Goal: Task Accomplishment & Management: Complete application form

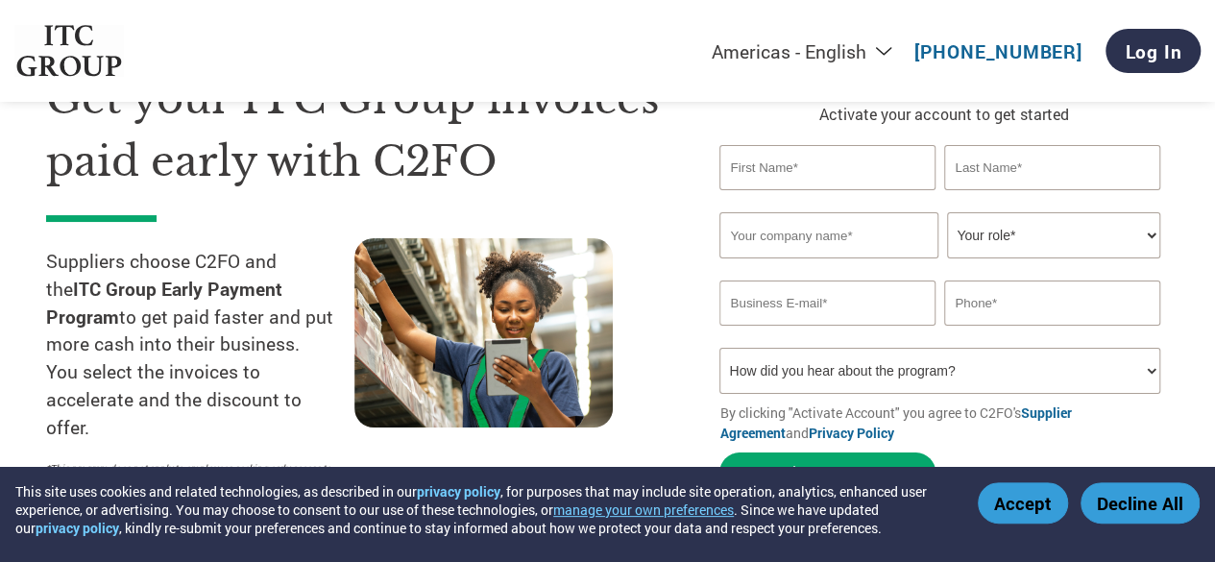
scroll to position [125, 0]
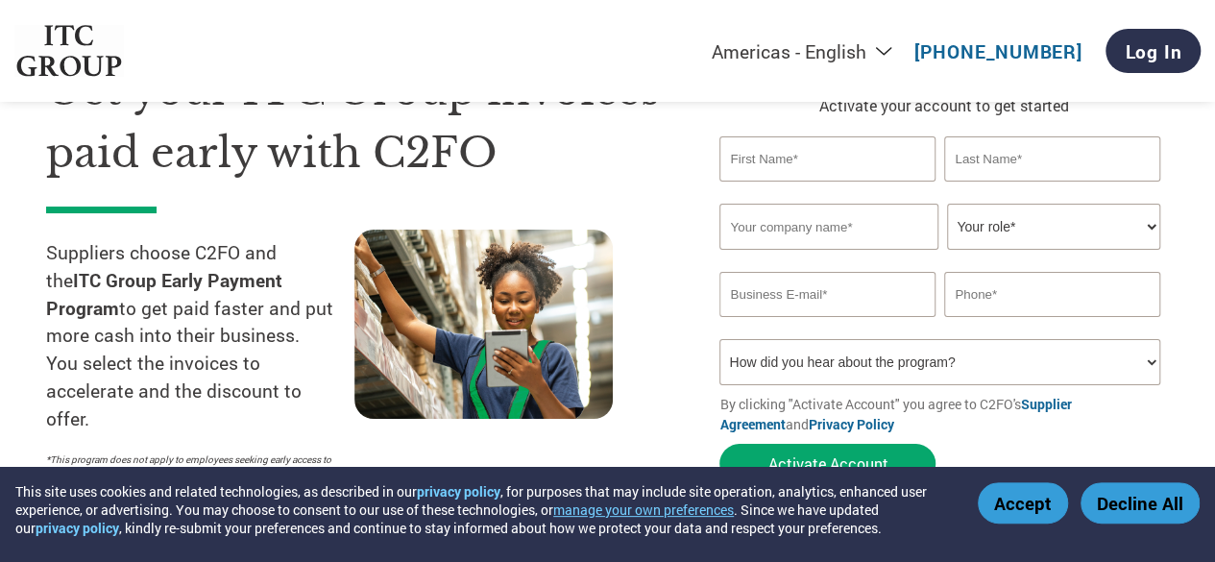
click at [771, 359] on select "How did you hear about the program? Received a letter Email Social Media Online…" at bounding box center [939, 362] width 440 height 46
select select "Email"
click at [719, 342] on select "How did you hear about the program? Received a letter Email Social Media Online…" at bounding box center [939, 362] width 440 height 46
click at [681, 211] on div "Get your ITC Group invoices paid early with C2FO Suppliers choose C2FO and the …" at bounding box center [368, 276] width 644 height 433
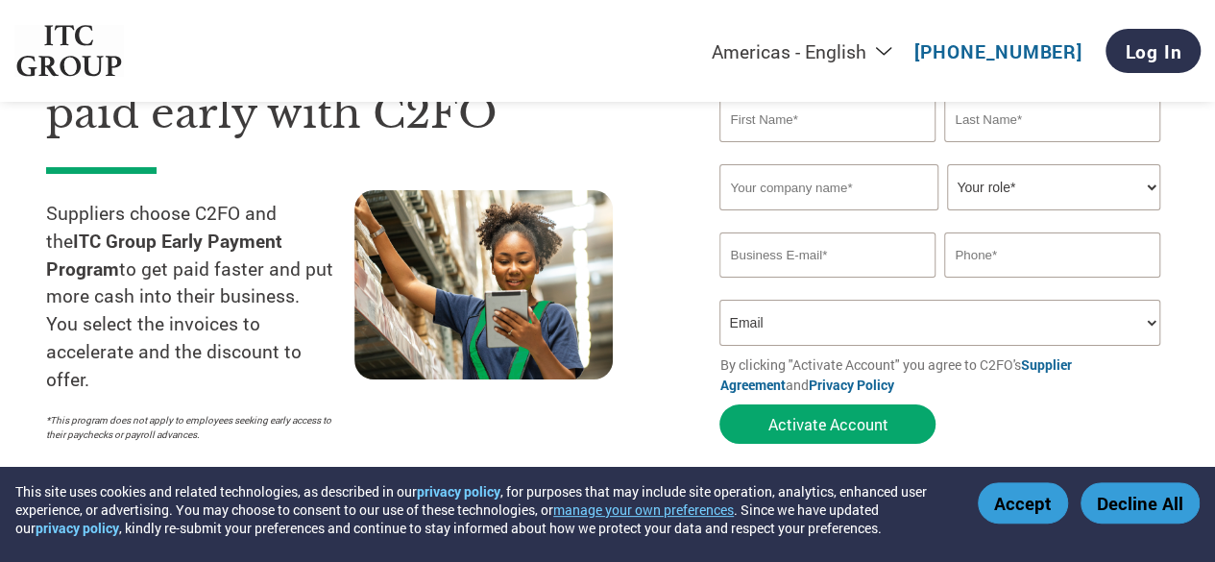
scroll to position [165, 0]
click at [1032, 170] on select "Your role* CFO Controller Credit Manager Finance Director Treasurer CEO Preside…" at bounding box center [1053, 186] width 212 height 46
select select "OWNER_FOUNDER"
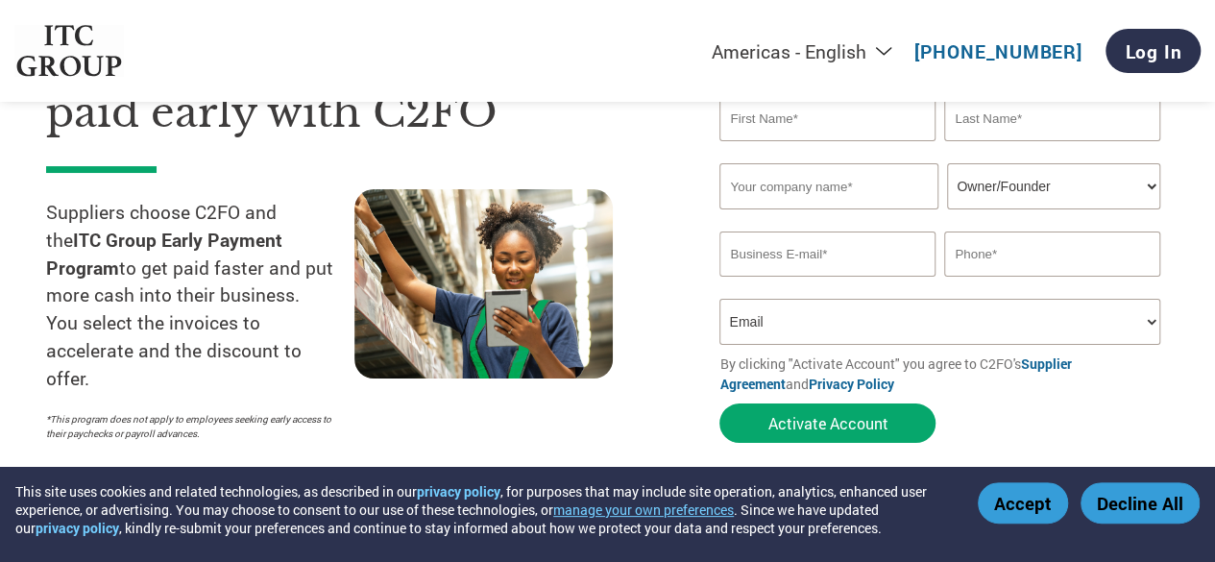
click at [947, 164] on select "Your role* CFO Controller Credit Manager Finance Director Treasurer CEO Preside…" at bounding box center [1053, 186] width 212 height 46
click at [670, 200] on div "Get your ITC Group invoices paid early with C2FO Suppliers choose C2FO and the …" at bounding box center [368, 235] width 644 height 433
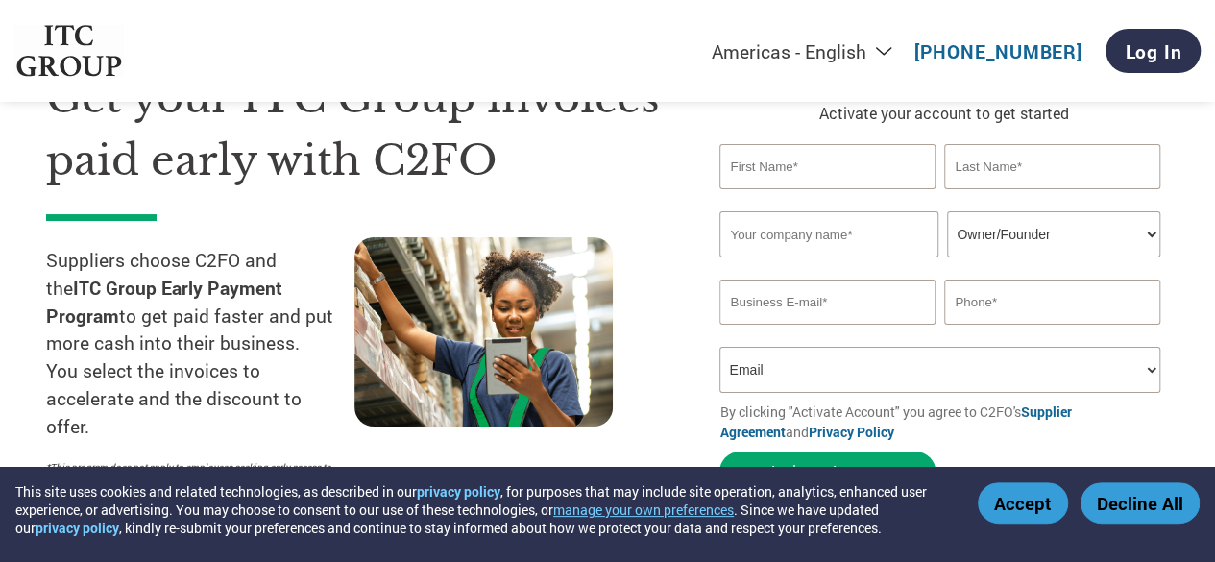
scroll to position [125, 0]
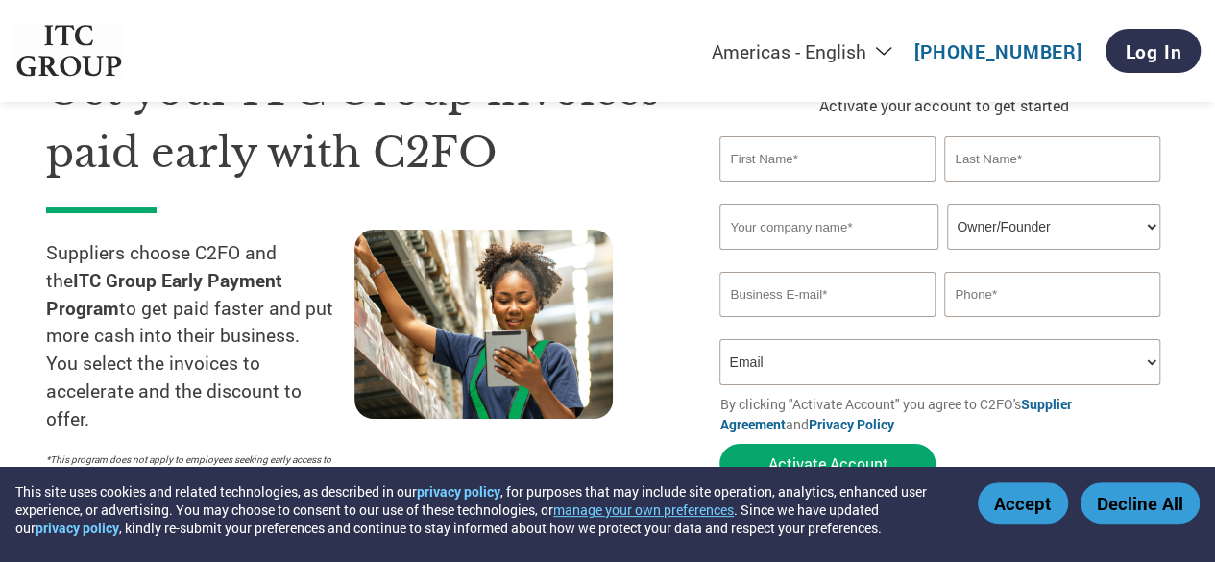
click at [768, 160] on input "text" at bounding box center [826, 158] width 215 height 45
type input "Rishab"
type input "Jain"
type input "Dmark Food Chem Pvt Ltd"
type input "Rishab@dmarkfoodchem.com"
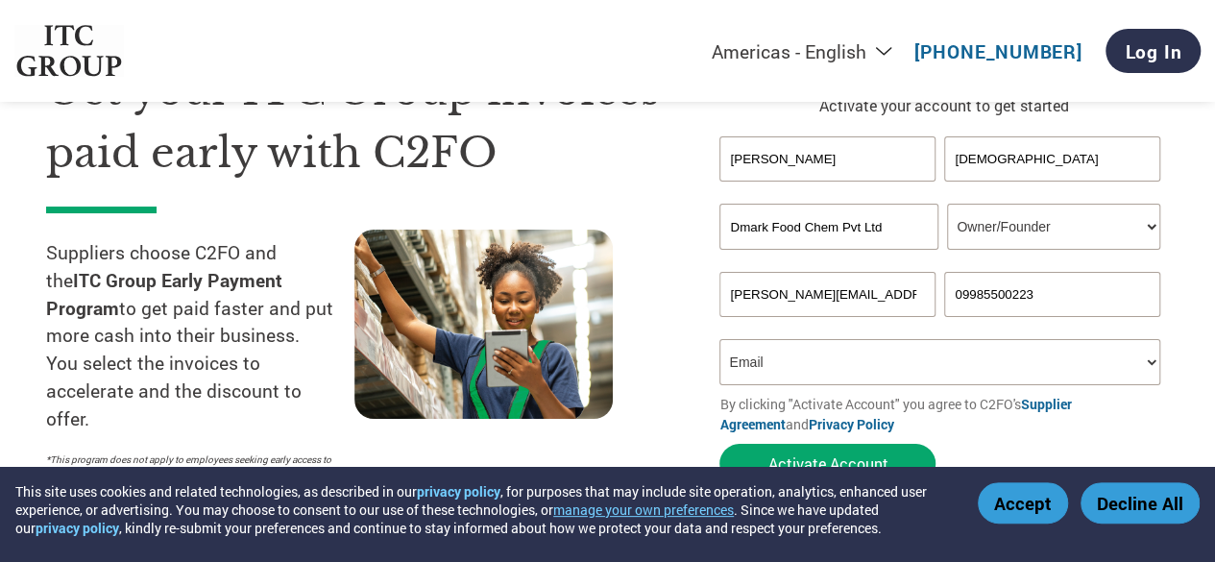
click at [657, 180] on h1 "Get your ITC Group invoices paid early with C2FO" at bounding box center [353, 122] width 615 height 124
click at [961, 295] on input "09985500223" at bounding box center [1051, 294] width 215 height 45
type input "+919985500223"
click at [699, 308] on div "View Your Invoices Activate your account to get started Rishab Jain Invalid fir…" at bounding box center [929, 276] width 478 height 433
click at [812, 375] on select "How did you hear about the program? Received a letter Email Social Media Online…" at bounding box center [939, 362] width 440 height 46
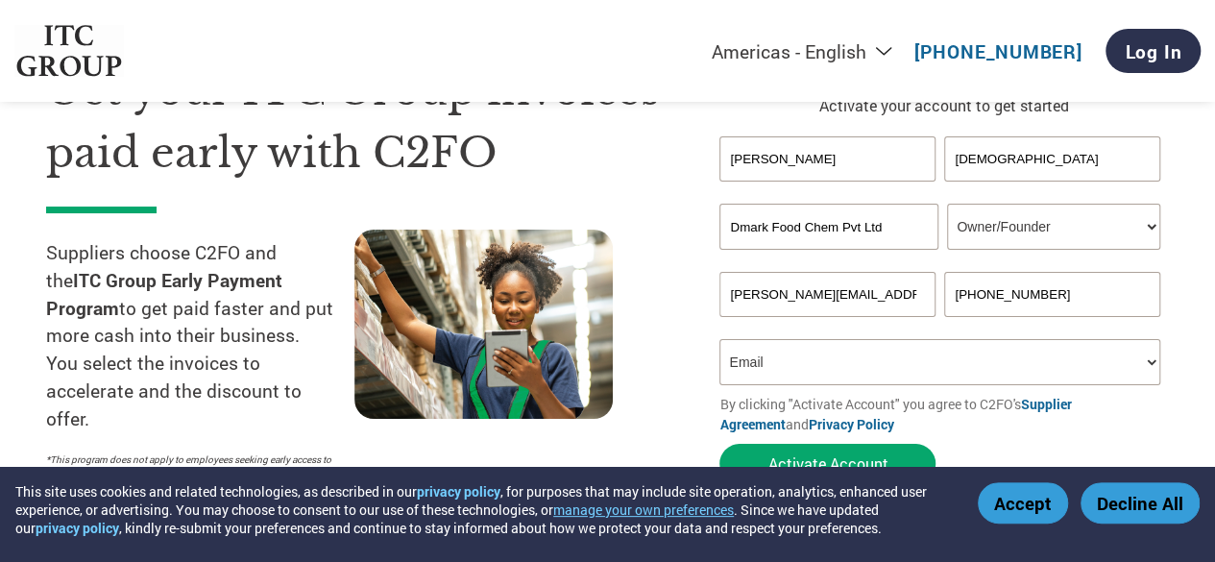
click at [812, 375] on select "How did you hear about the program? Received a letter Email Social Media Online…" at bounding box center [939, 362] width 440 height 46
click at [656, 347] on div at bounding box center [508, 359] width 308 height 261
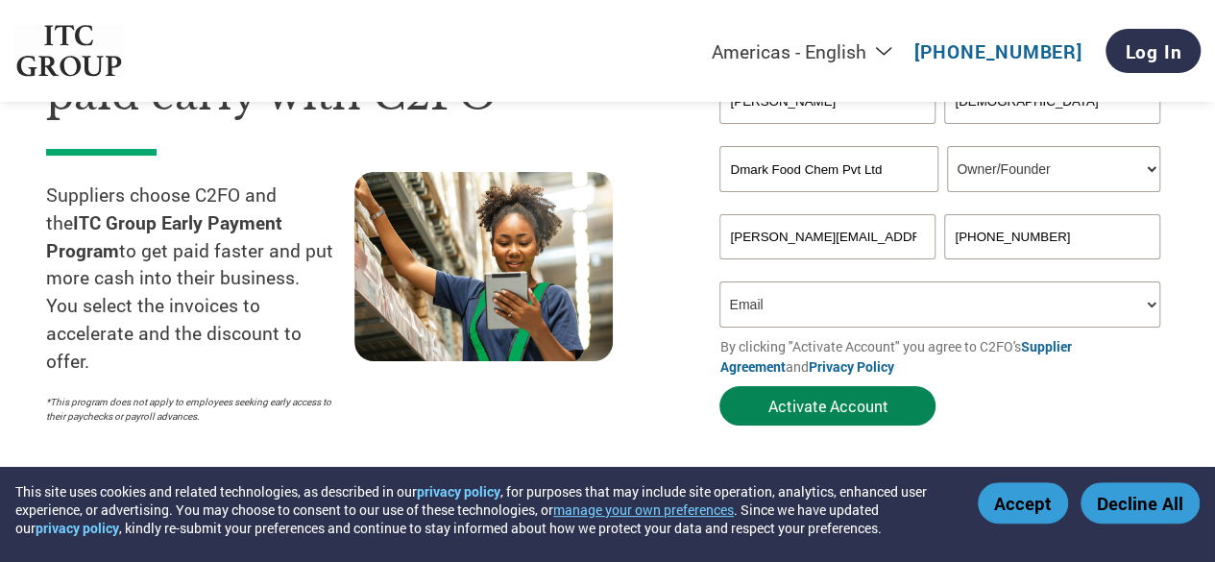
click at [807, 404] on button "Activate Account" at bounding box center [827, 405] width 216 height 39
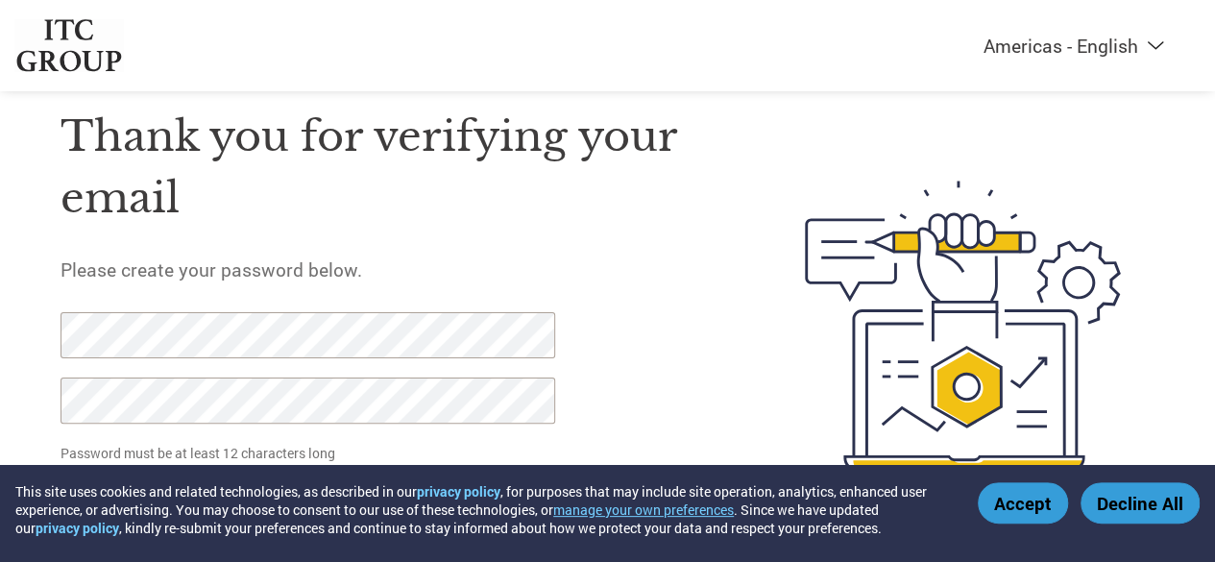
scroll to position [106, 0]
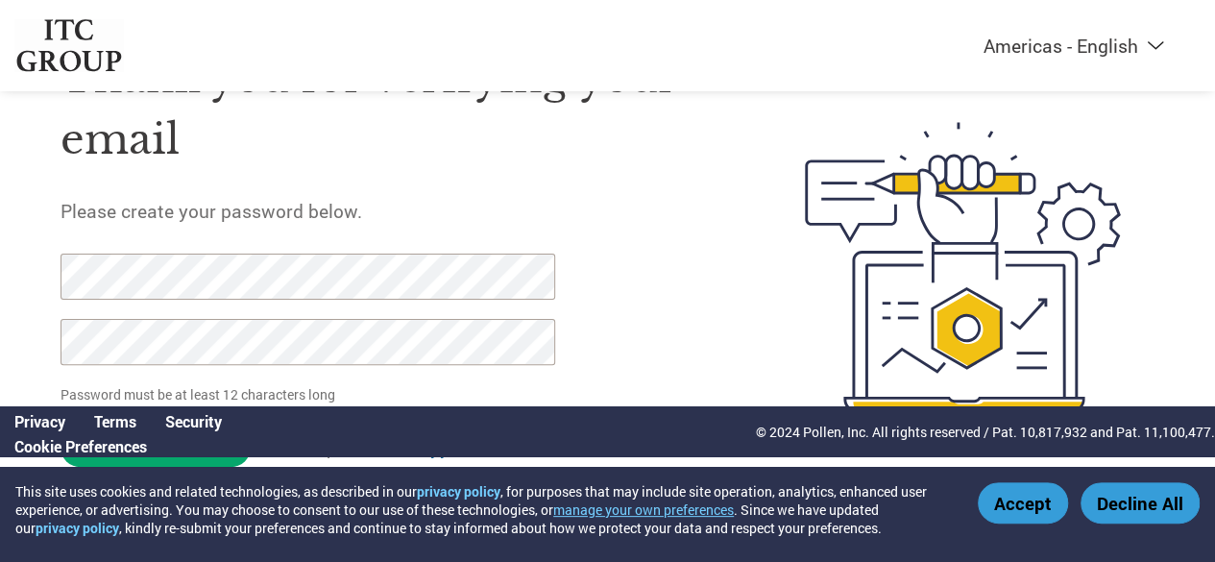
click at [650, 341] on div "Thank you for verifying your email Please create your password below. Password …" at bounding box center [388, 266] width 656 height 495
click at [181, 463] on input "Set Password" at bounding box center [155, 446] width 190 height 39
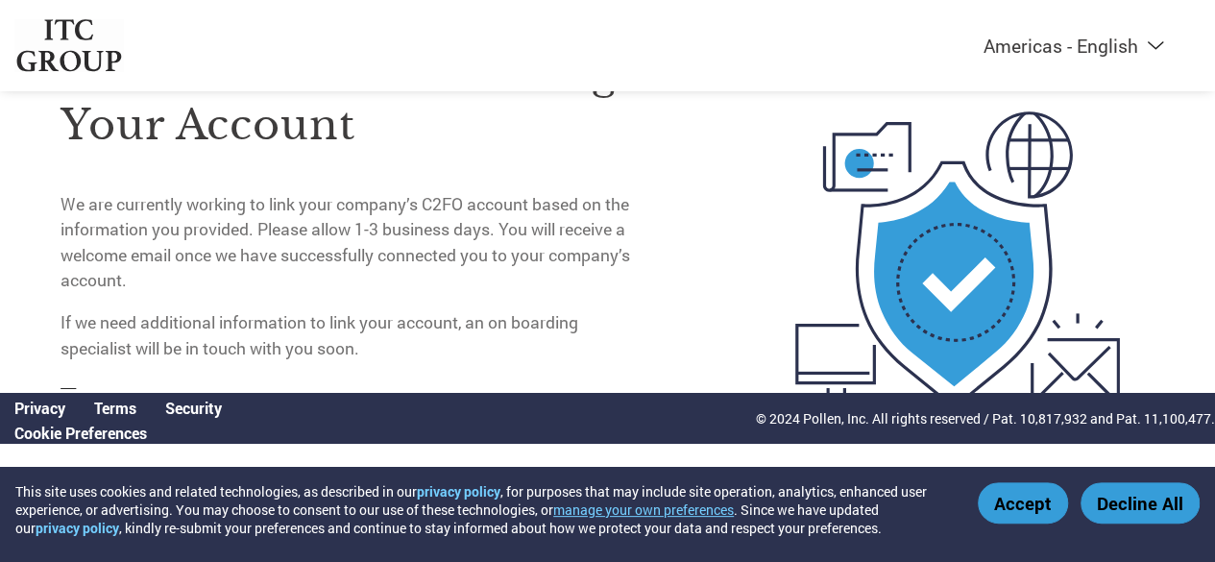
scroll to position [0, 0]
